Goal: Task Accomplishment & Management: Manage account settings

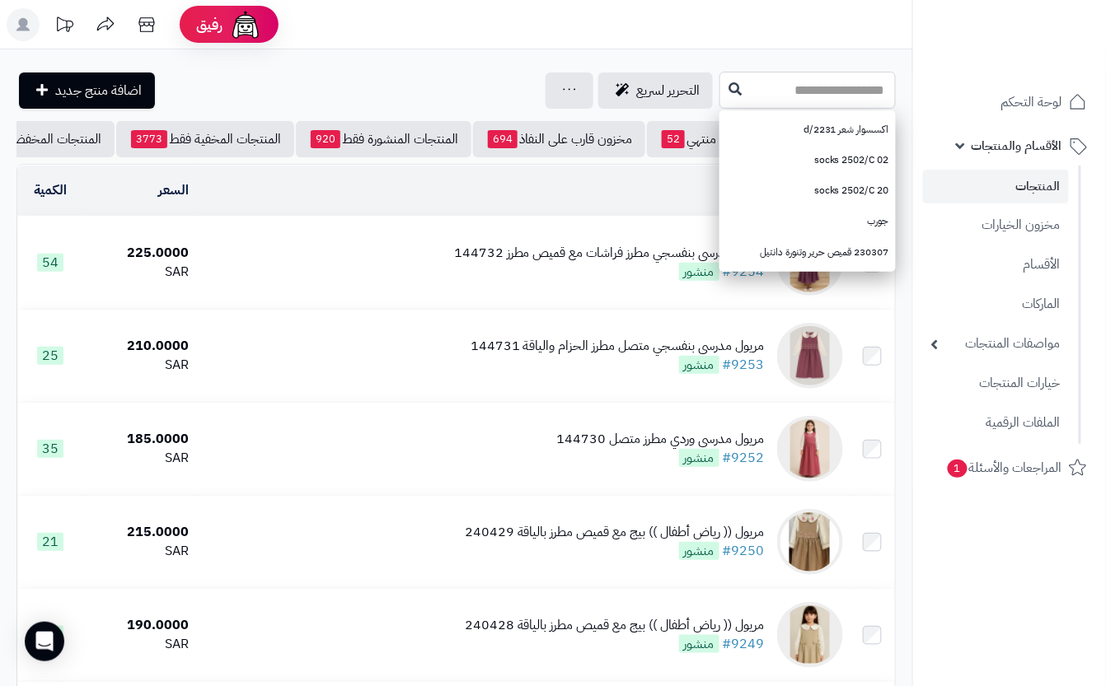
click at [719, 91] on input "text" at bounding box center [807, 90] width 176 height 37
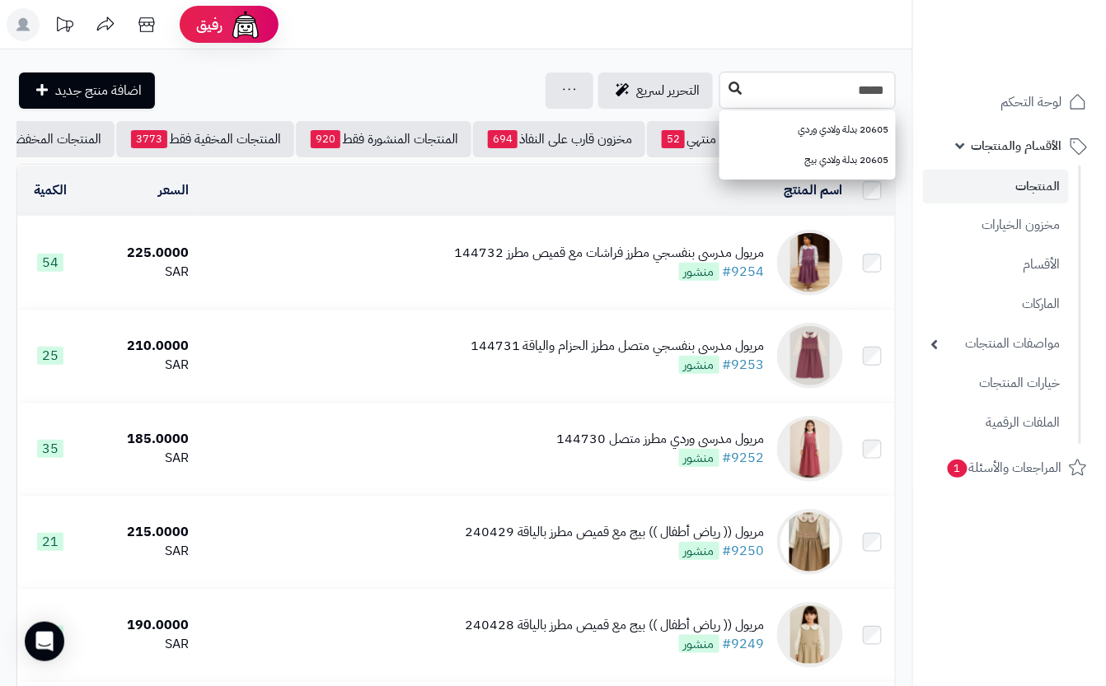
type input "*****"
click at [723, 86] on button at bounding box center [735, 88] width 25 height 31
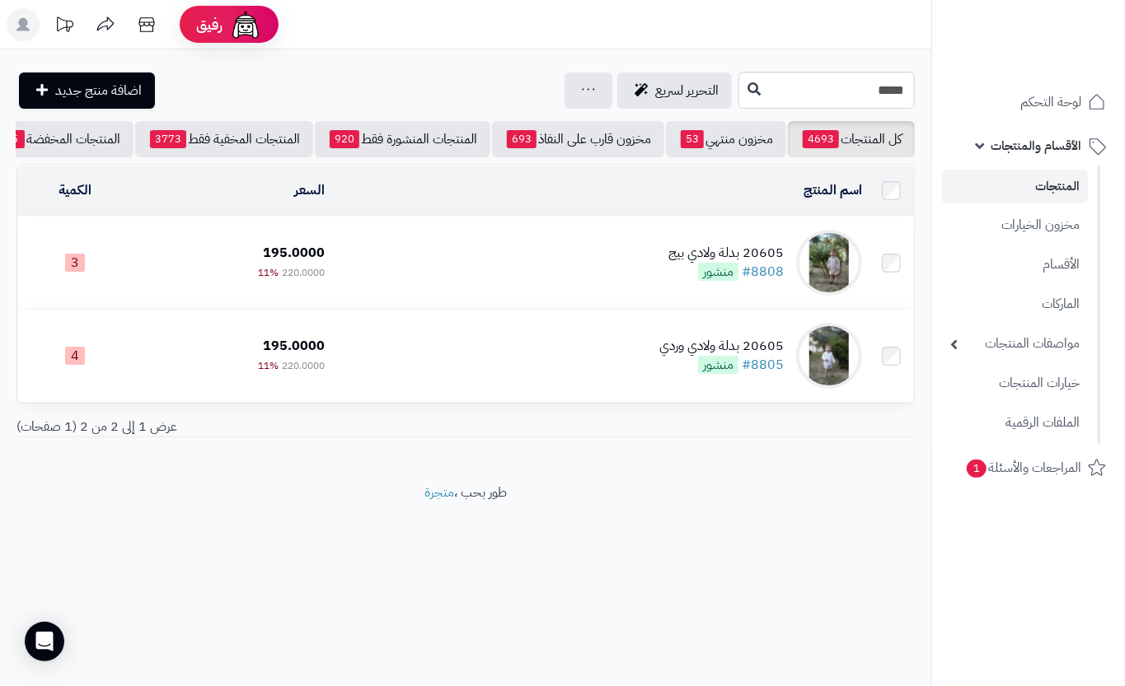
click at [623, 268] on td "20605 بدلة ولادي بيج #8808 منشور" at bounding box center [599, 263] width 537 height 92
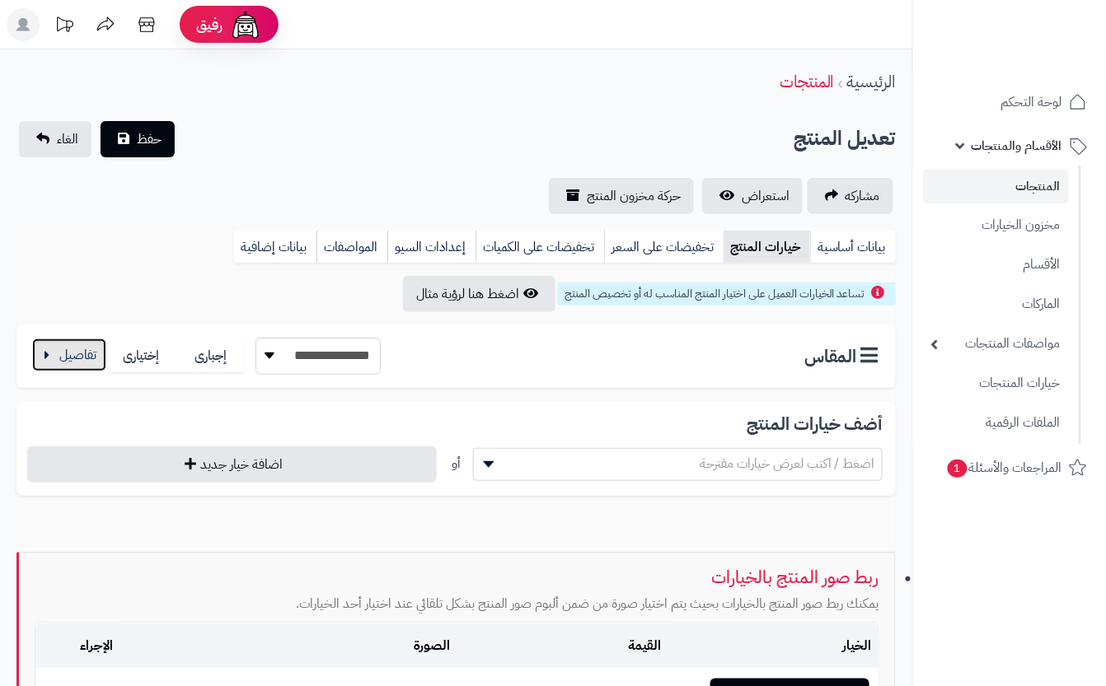
click at [69, 340] on button "button" at bounding box center [69, 355] width 74 height 33
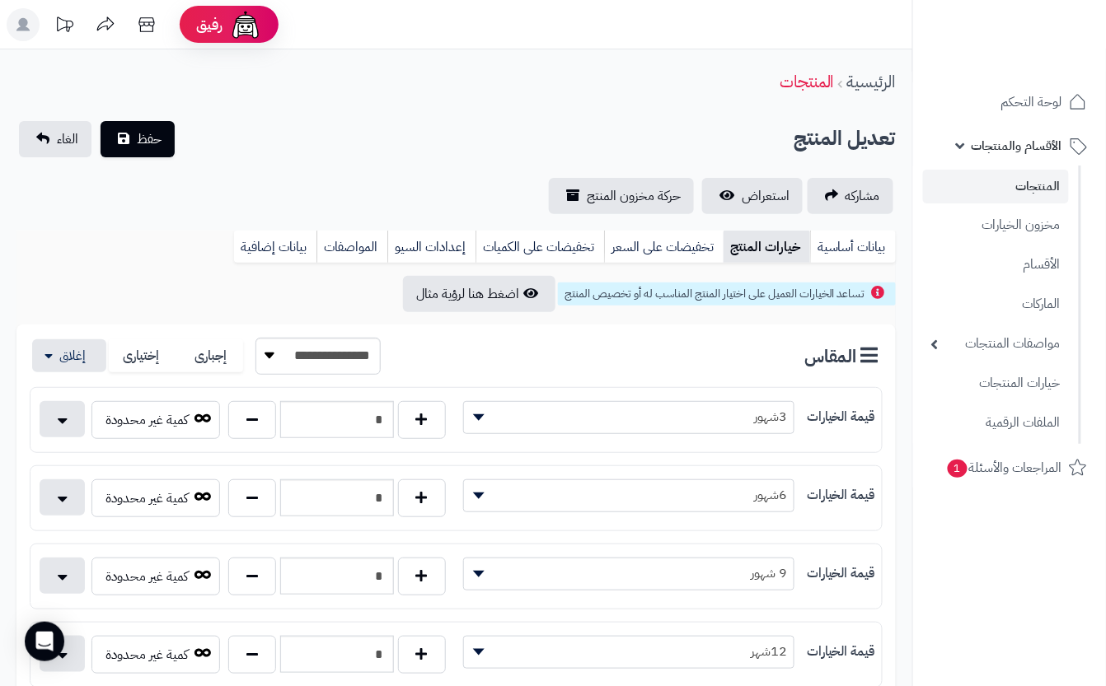
scroll to position [219, 0]
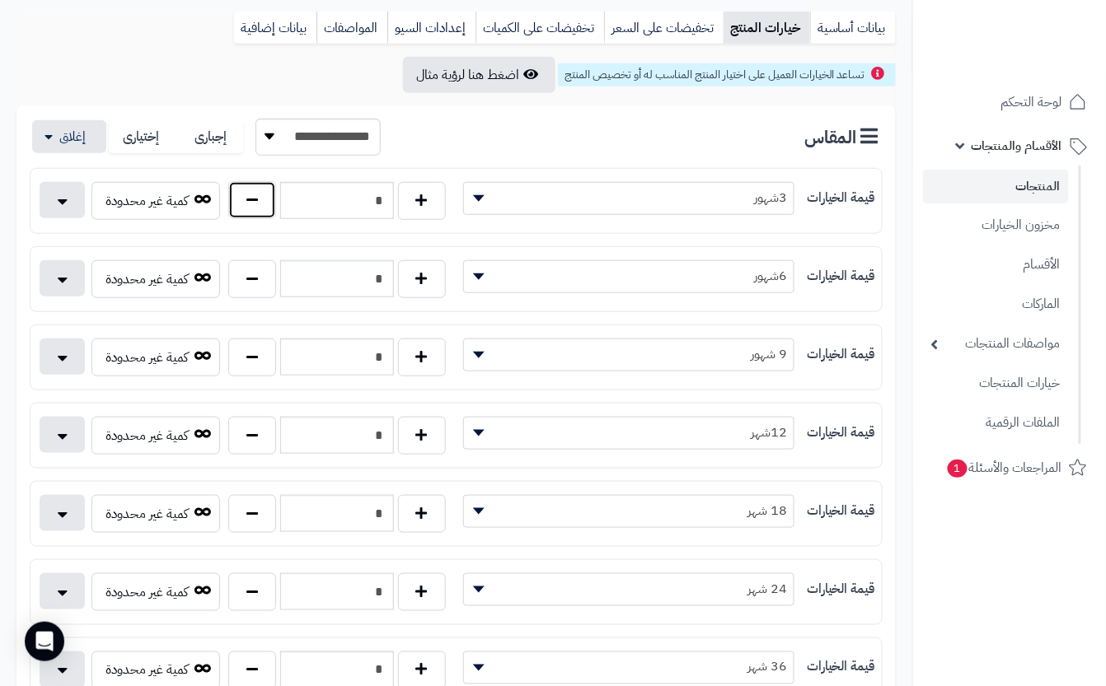
click at [271, 206] on button "button" at bounding box center [252, 200] width 48 height 38
type input "*"
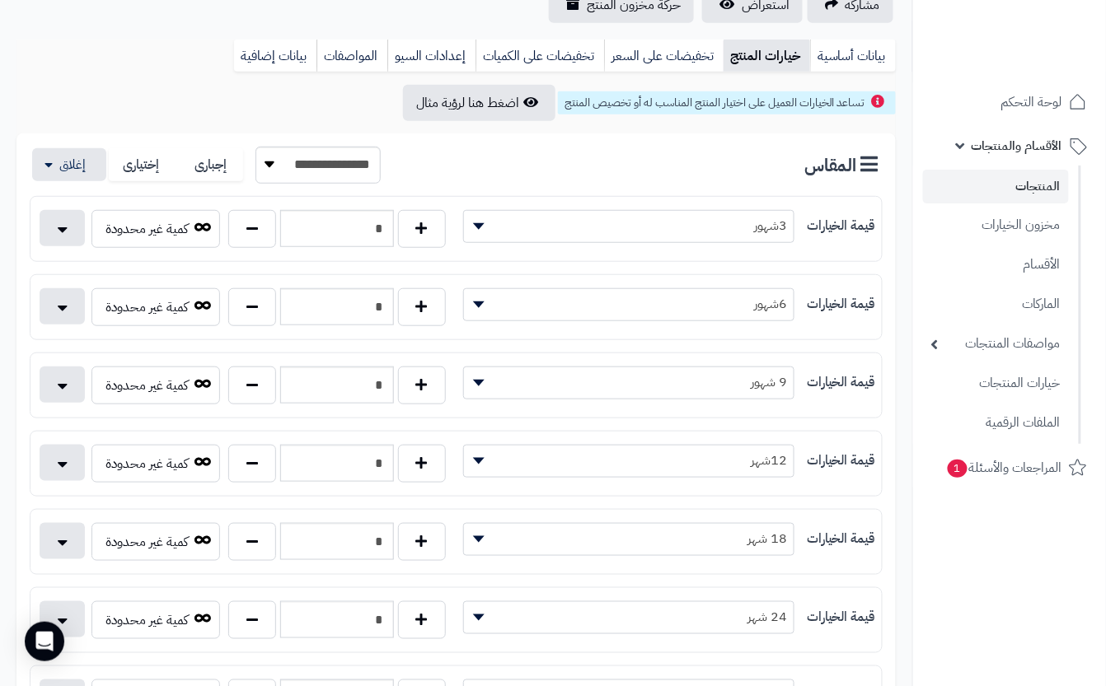
scroll to position [0, 0]
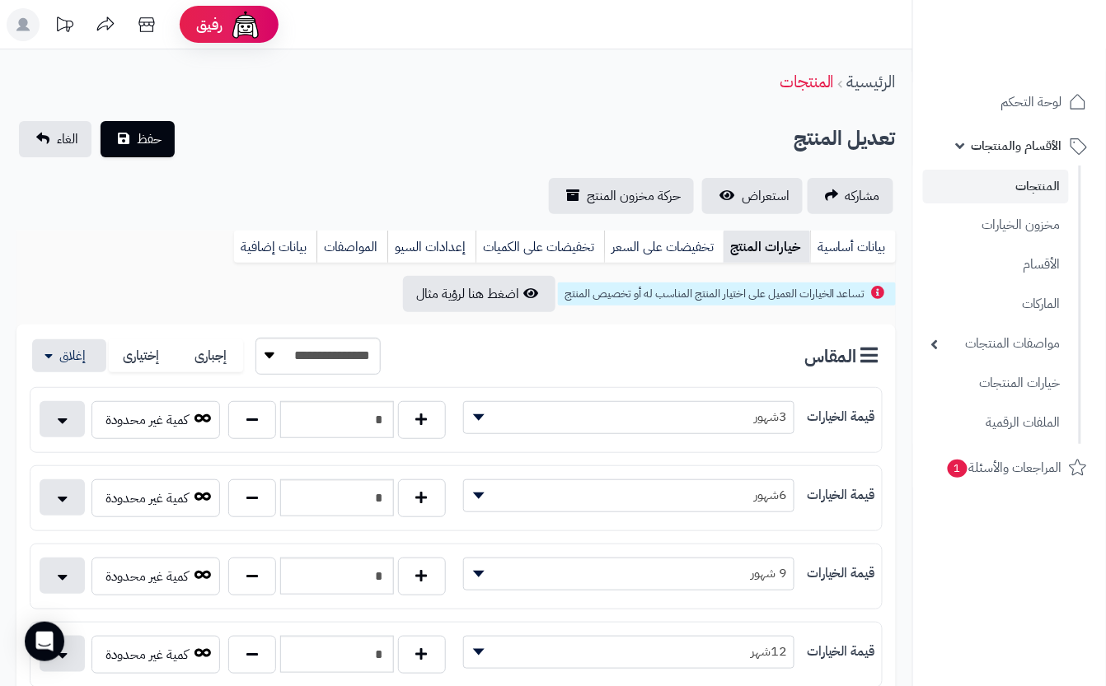
click at [308, 129] on div "تعديل المنتج حفظ الغاء" at bounding box center [455, 139] width 879 height 36
click at [107, 135] on button "حفظ" at bounding box center [138, 138] width 74 height 36
